Goal: Navigation & Orientation: Go to known website

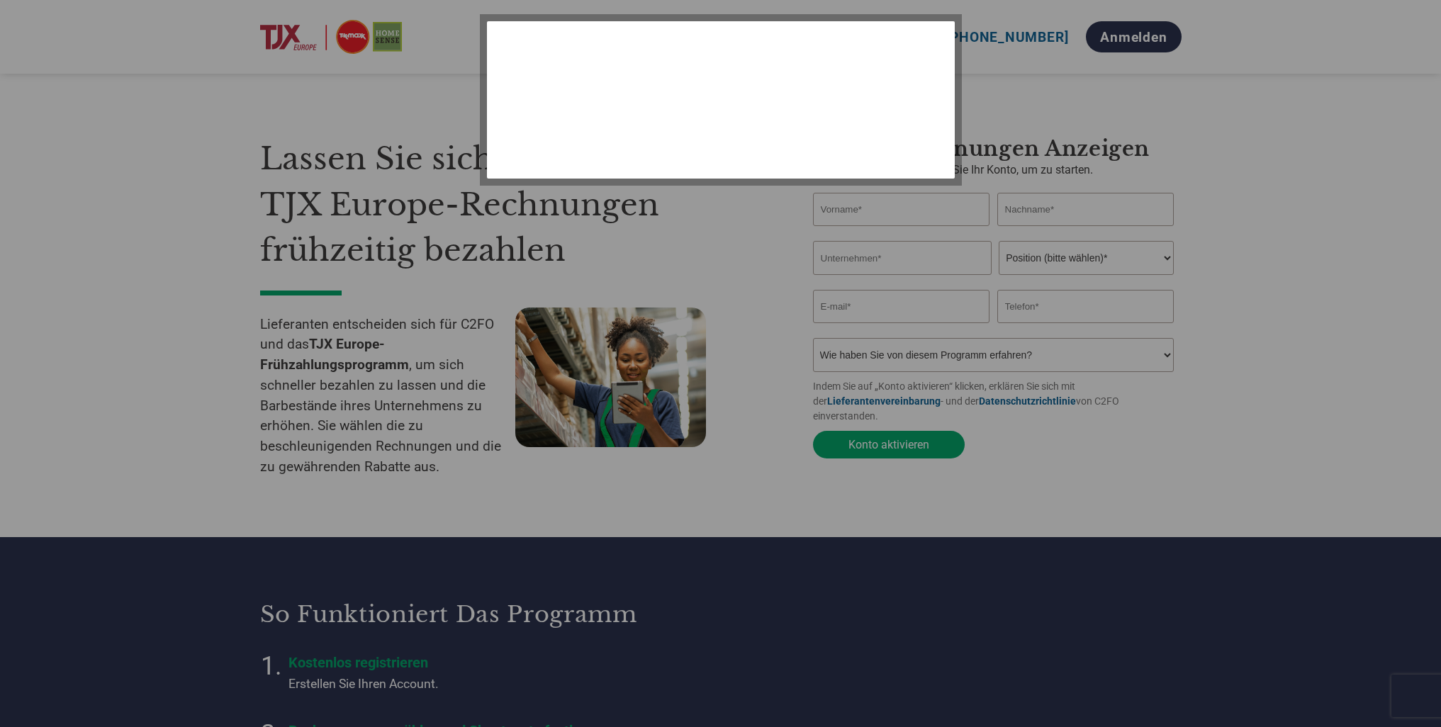
select select "de"
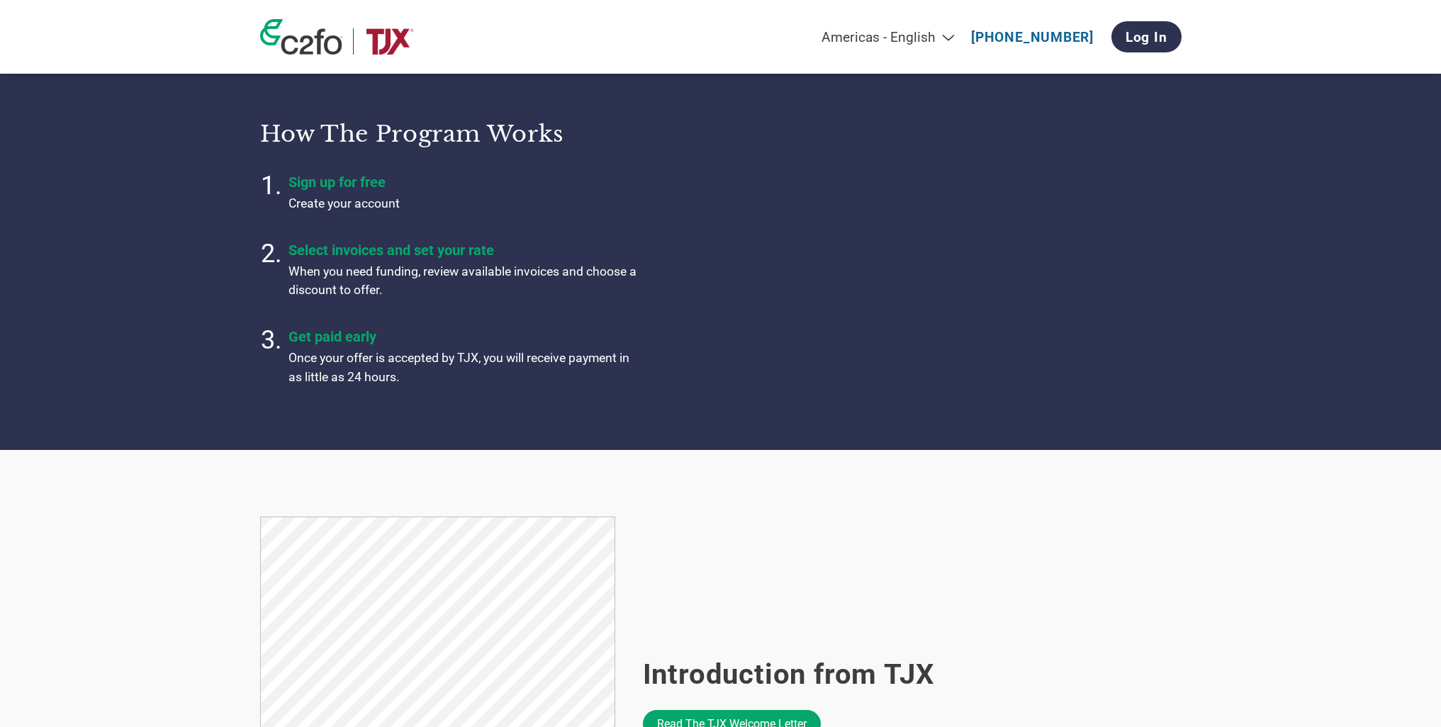
select select "de"
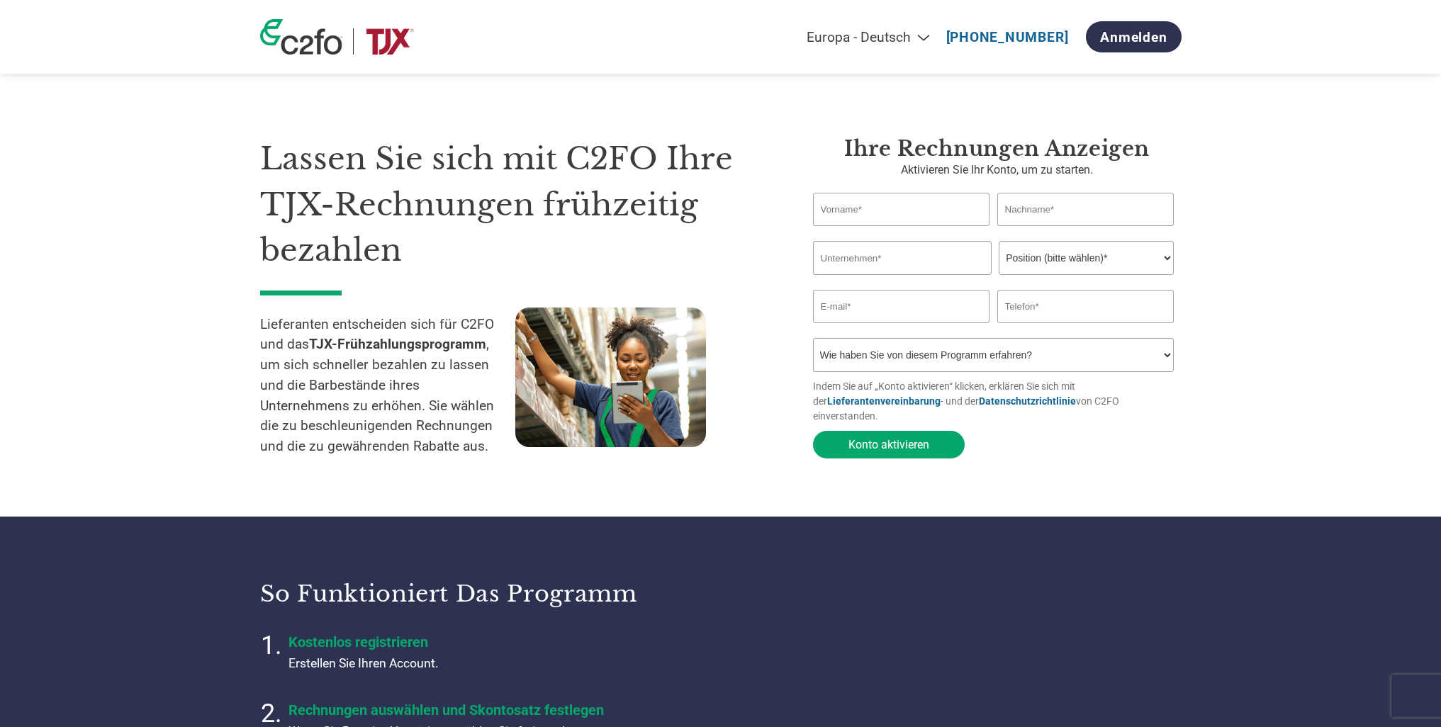
select select "de"
